Goal: Task Accomplishment & Management: Use online tool/utility

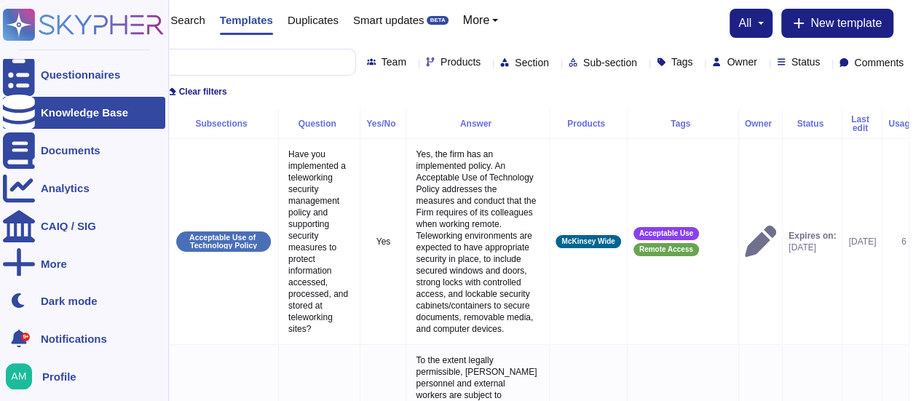
click at [24, 100] on div at bounding box center [19, 113] width 32 height 32
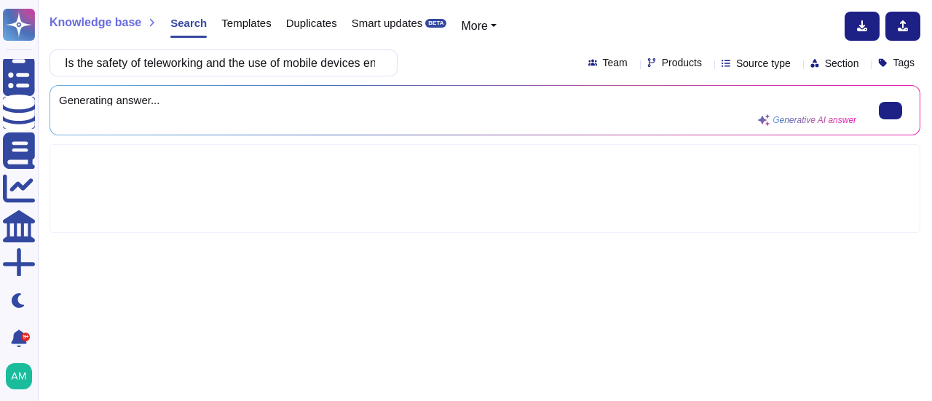
scroll to position [0, 47]
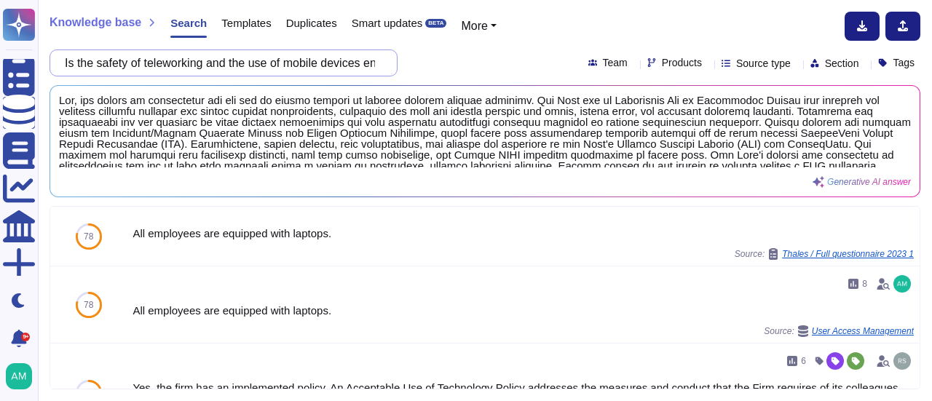
click at [299, 60] on input "Is the safety of teleworking and the use of mobile devices ensured?" at bounding box center [220, 62] width 325 height 25
paste input "Has there been any changes in the Firm's AI policy since last year"
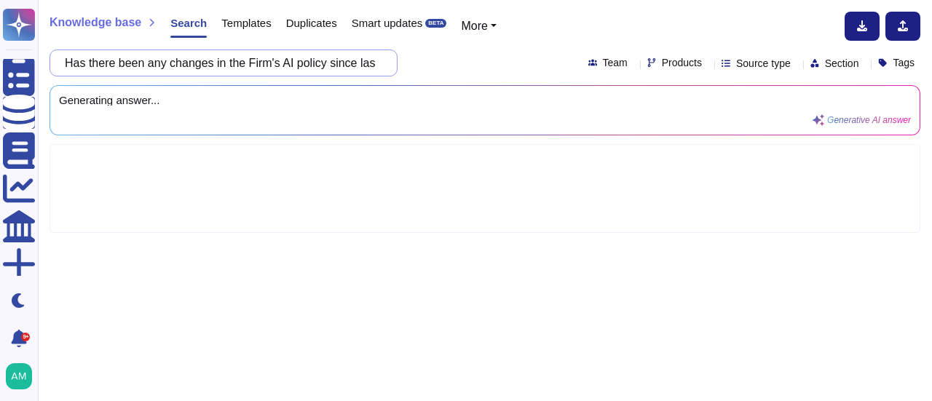
scroll to position [0, 40]
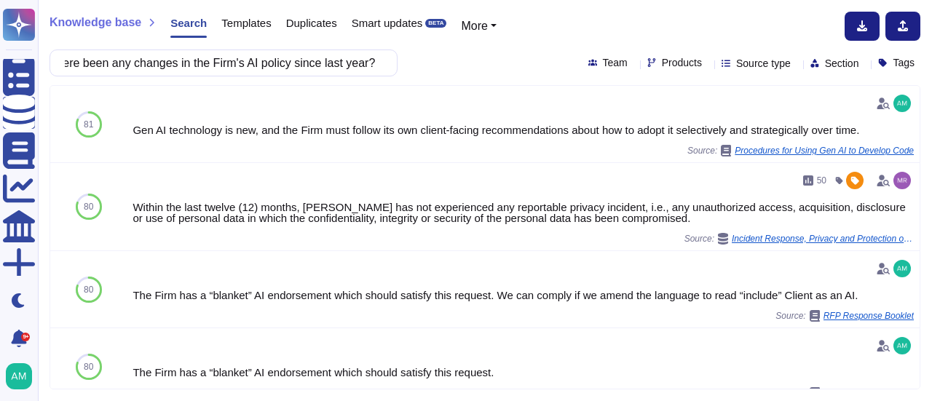
type input "Has there been any changes in the Firm's AI policy since last year?"
